Goal: Transaction & Acquisition: Book appointment/travel/reservation

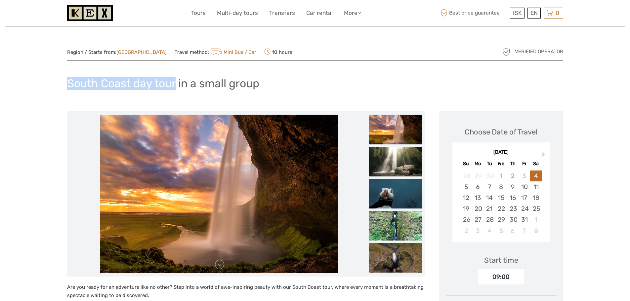
drag, startPoint x: 64, startPoint y: 82, endPoint x: 177, endPoint y: 81, distance: 113.2
copy h1 "South Coast day tour"
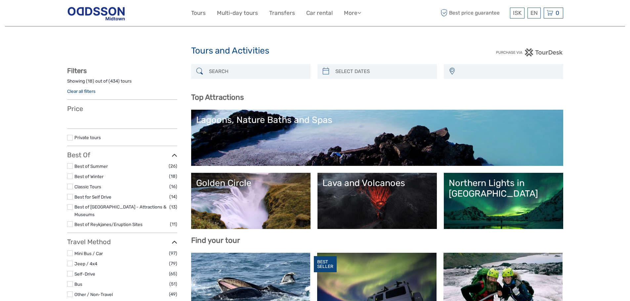
select select
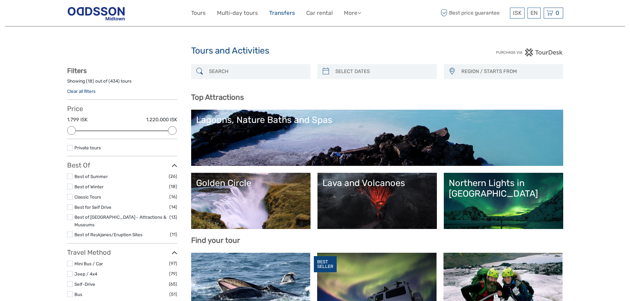
click at [283, 13] on link "Transfers" at bounding box center [282, 13] width 26 height 10
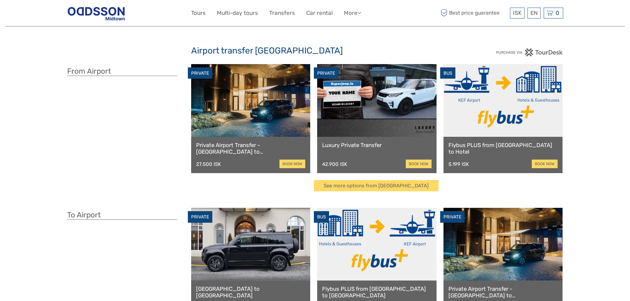
click at [517, 102] on link at bounding box center [503, 100] width 119 height 73
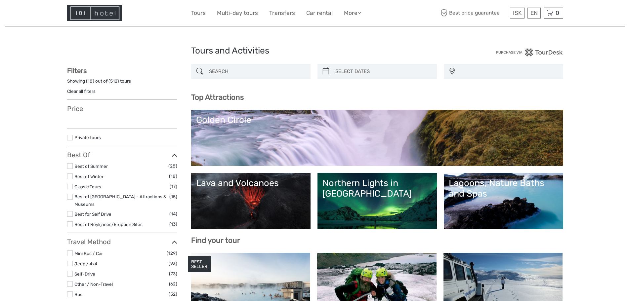
select select
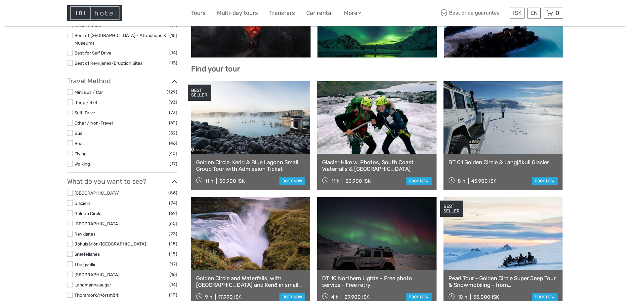
scroll to position [199, 0]
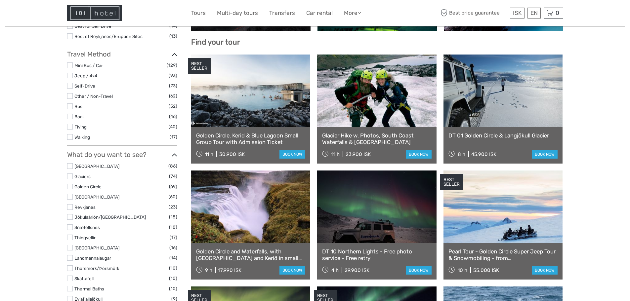
click at [259, 224] on link at bounding box center [250, 207] width 119 height 73
click at [511, 194] on link at bounding box center [503, 207] width 119 height 73
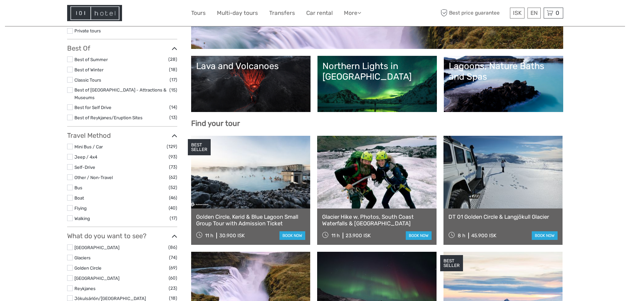
scroll to position [33, 0]
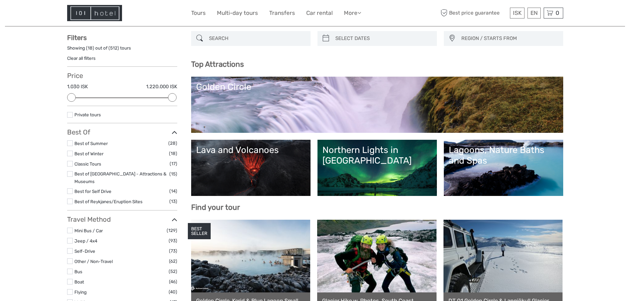
click at [248, 38] on input "search" at bounding box center [257, 39] width 101 height 12
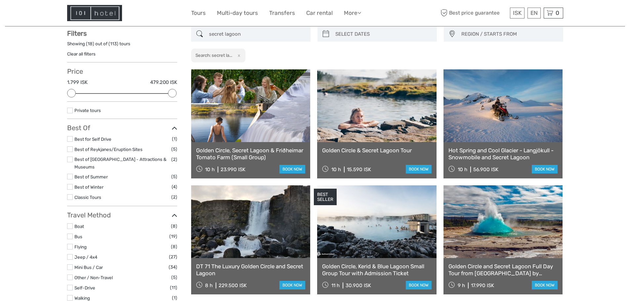
scroll to position [38, 0]
type input "secret lagoon"
click at [263, 107] on link at bounding box center [250, 105] width 119 height 73
click at [200, 15] on link "Tours" at bounding box center [198, 13] width 15 height 10
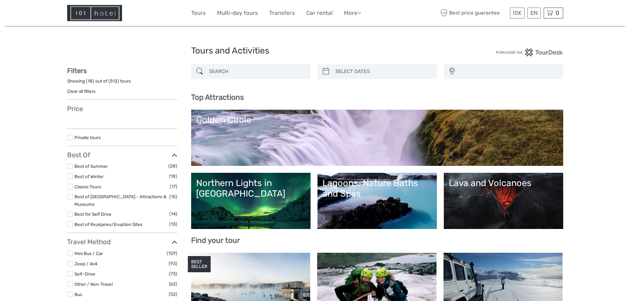
select select
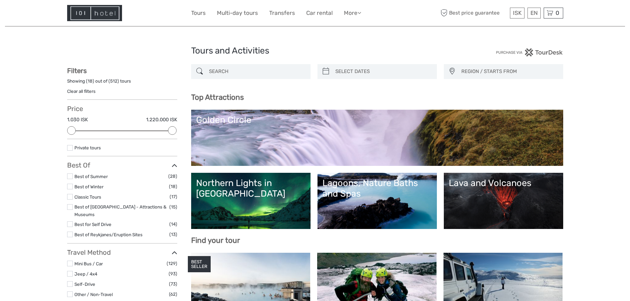
click at [246, 195] on link "Northern Lights in [GEOGRAPHIC_DATA]" at bounding box center [251, 201] width 110 height 46
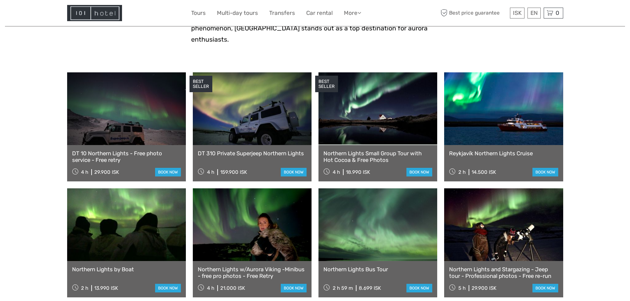
click at [395, 106] on link at bounding box center [378, 108] width 119 height 73
click at [124, 108] on link at bounding box center [126, 108] width 119 height 73
